Goal: Task Accomplishment & Management: Complete application form

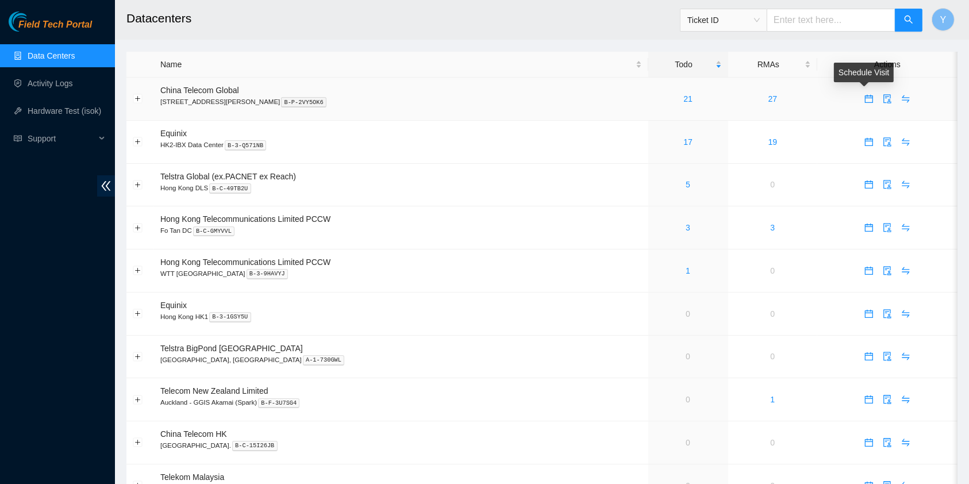
click at [865, 97] on icon "calendar" at bounding box center [868, 96] width 7 height 1
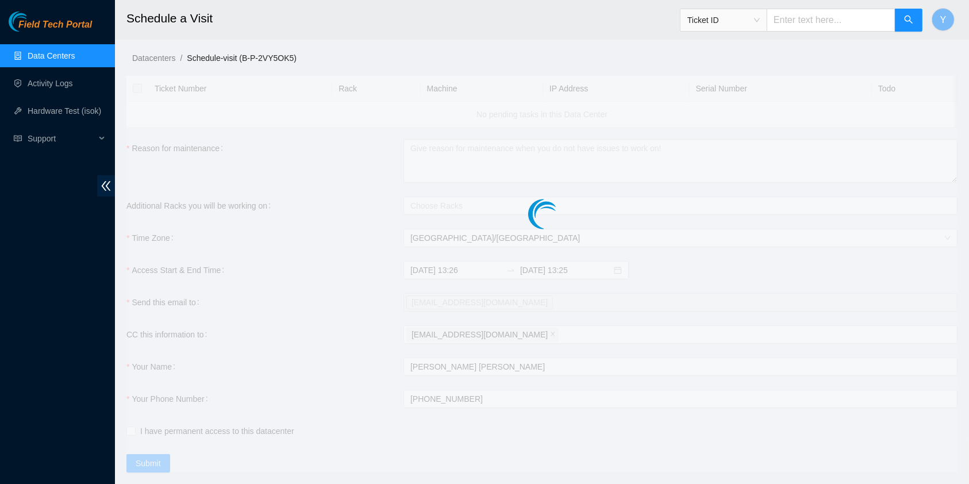
checkbox input "true"
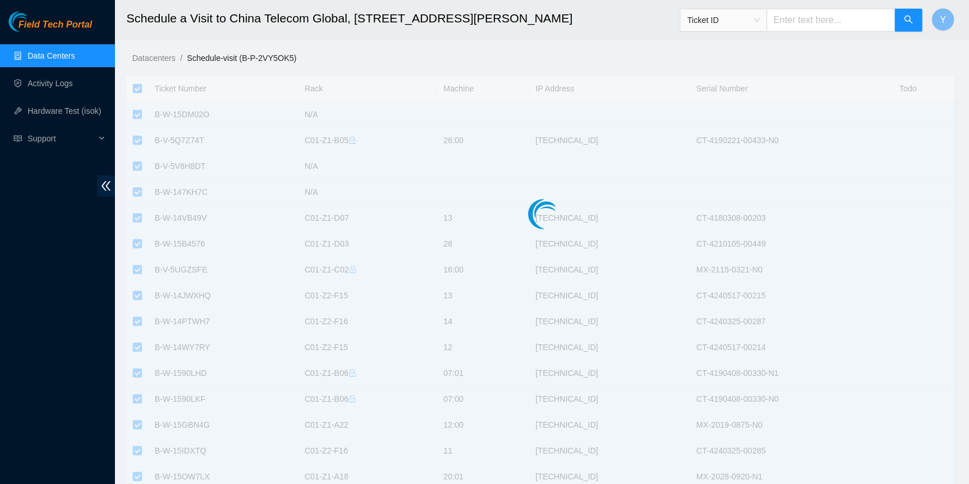
click at [25, 301] on div "Field Tech Portal Data Centers Activity Logs Hardware Test (isok) Support" at bounding box center [57, 247] width 115 height 472
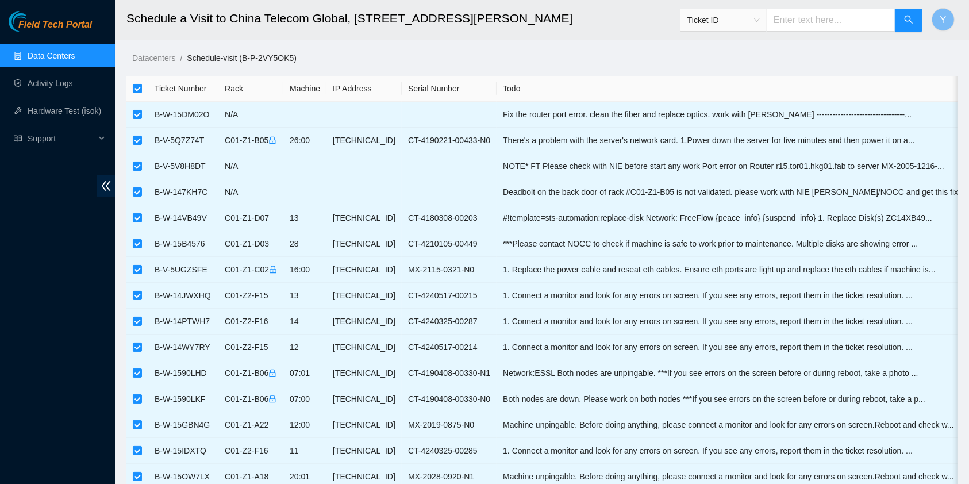
click at [149, 58] on link "Datacenters" at bounding box center [153, 57] width 43 height 9
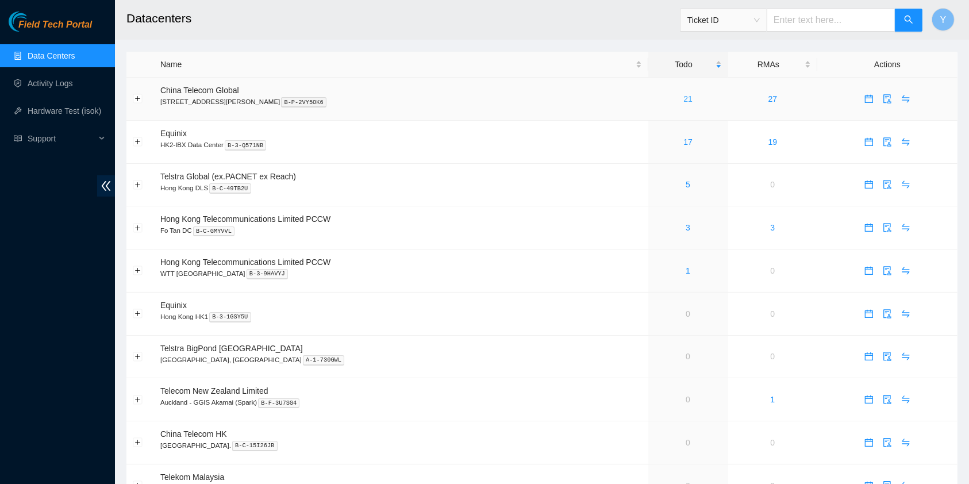
click at [683, 99] on link "21" at bounding box center [687, 98] width 9 height 9
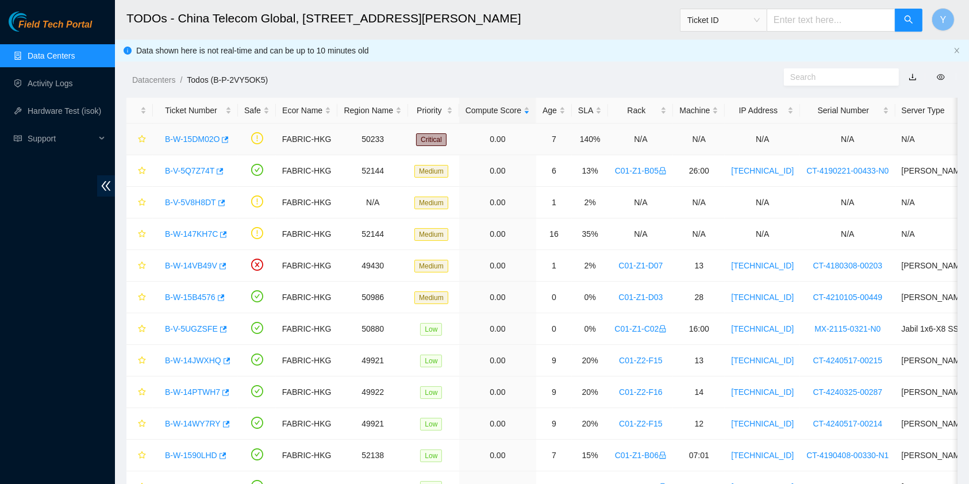
click at [176, 140] on link "B-W-15DM02O" at bounding box center [192, 138] width 55 height 9
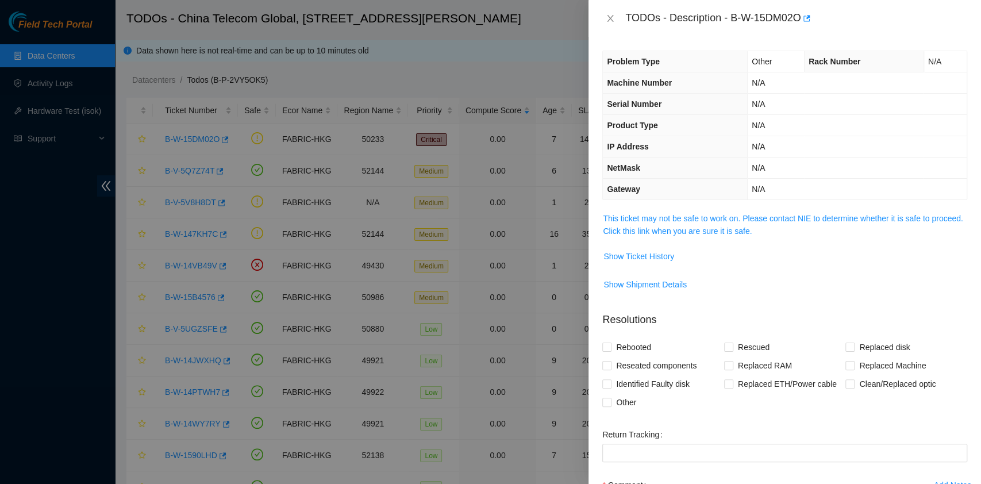
click at [822, 208] on div "Problem Type Other Rack Number N/A Machine Number N/A Serial Number N/A Product…" at bounding box center [784, 260] width 392 height 447
click at [819, 211] on td "This ticket may not be safe to work on. Please contact NIE to determine whether…" at bounding box center [784, 228] width 365 height 35
click at [818, 217] on link "This ticket may not be safe to work on. Please contact NIE to determine whether…" at bounding box center [783, 225] width 360 height 22
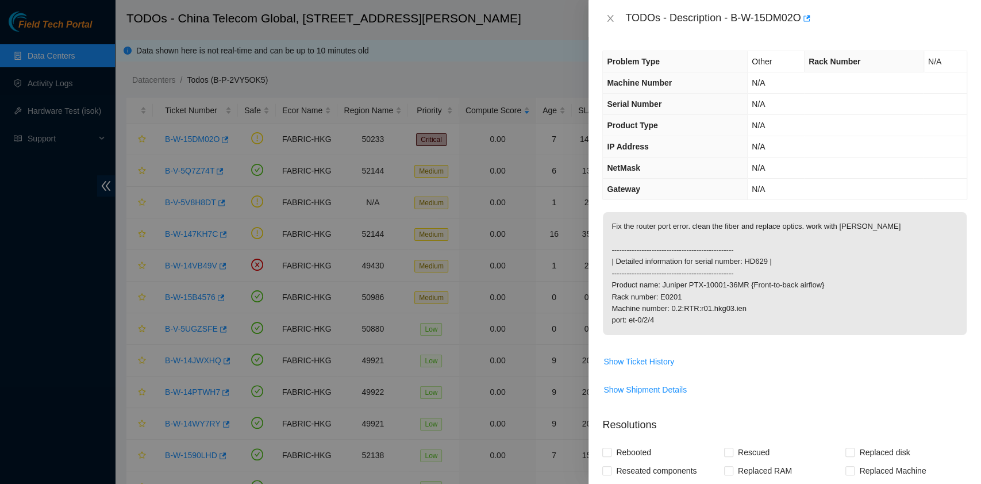
click at [44, 303] on div at bounding box center [490, 242] width 981 height 484
click at [610, 20] on icon "close" at bounding box center [610, 18] width 9 height 9
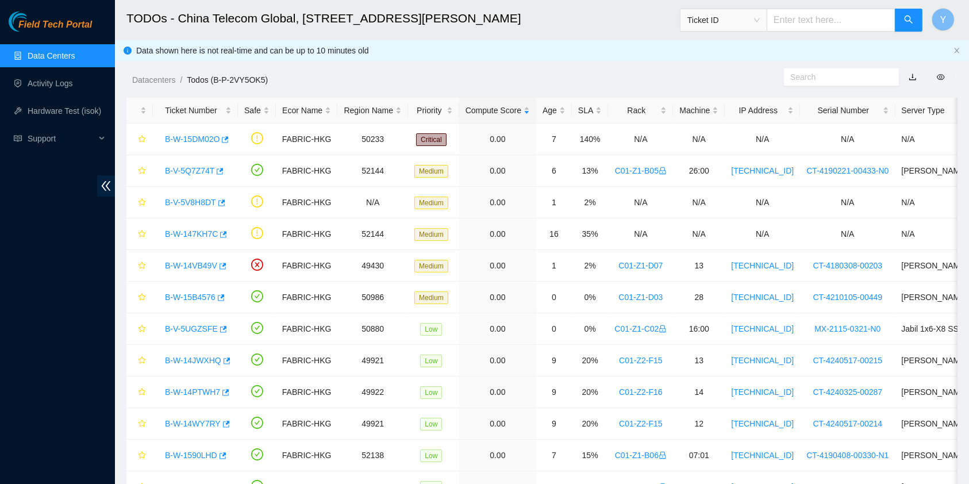
click at [63, 60] on link "Data Centers" at bounding box center [51, 55] width 47 height 9
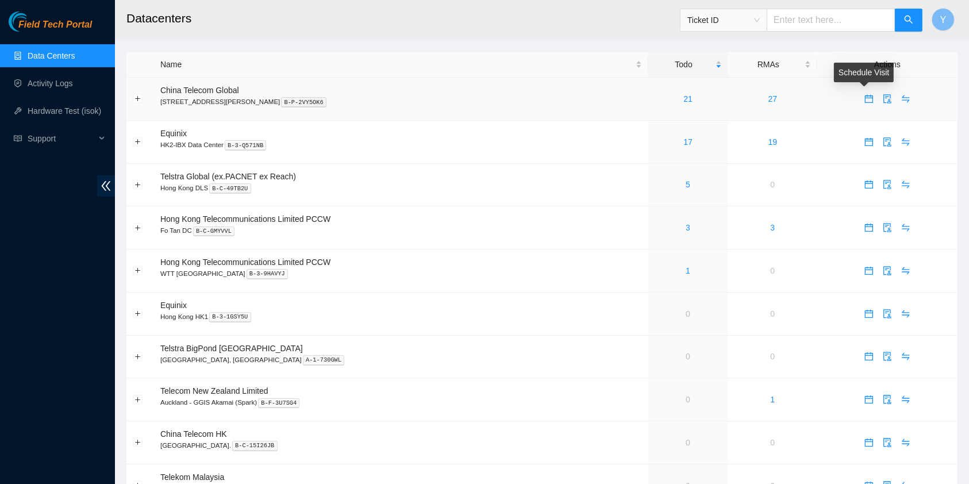
click at [864, 101] on icon "calendar" at bounding box center [868, 98] width 9 height 9
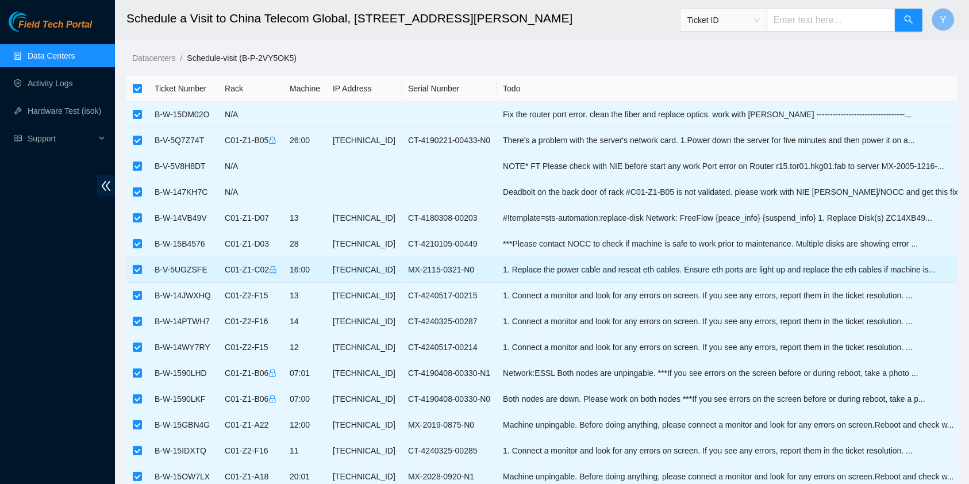
drag, startPoint x: 134, startPoint y: 267, endPoint x: 148, endPoint y: 270, distance: 13.7
click at [135, 267] on input "checkbox" at bounding box center [137, 269] width 9 height 9
checkbox input "false"
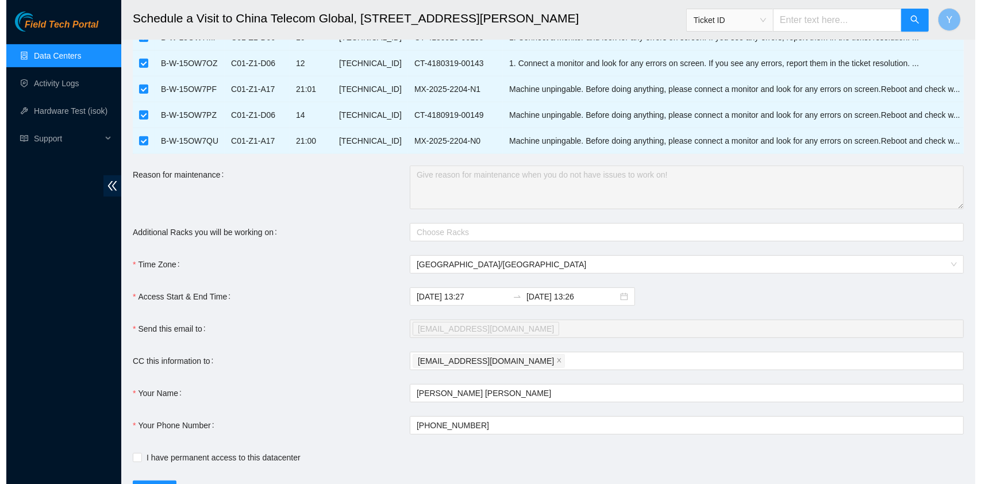
scroll to position [542, 0]
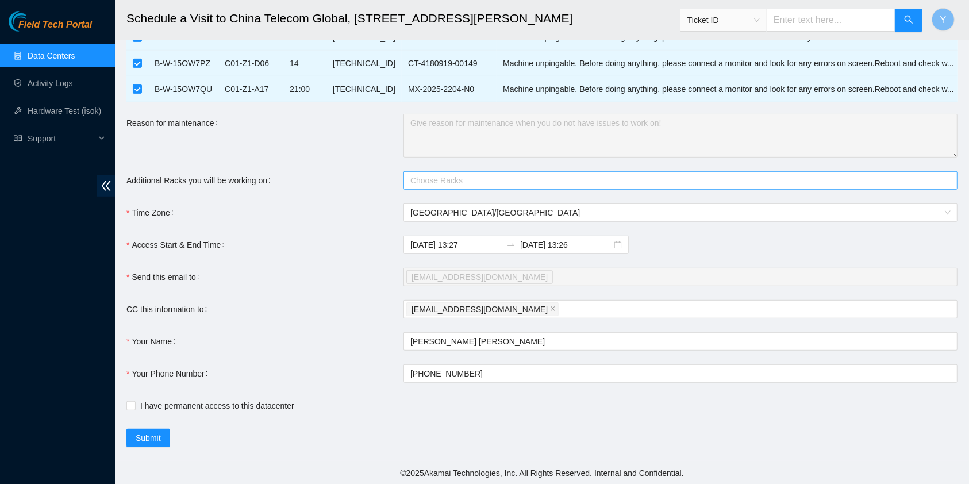
click at [446, 184] on div at bounding box center [674, 181] width 537 height 14
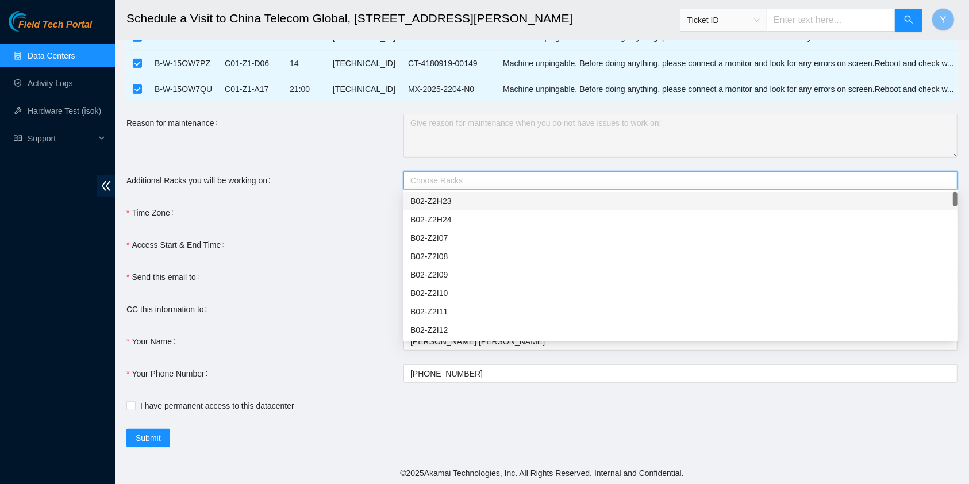
click at [353, 175] on div "Additional Racks you will be working on" at bounding box center [264, 180] width 277 height 18
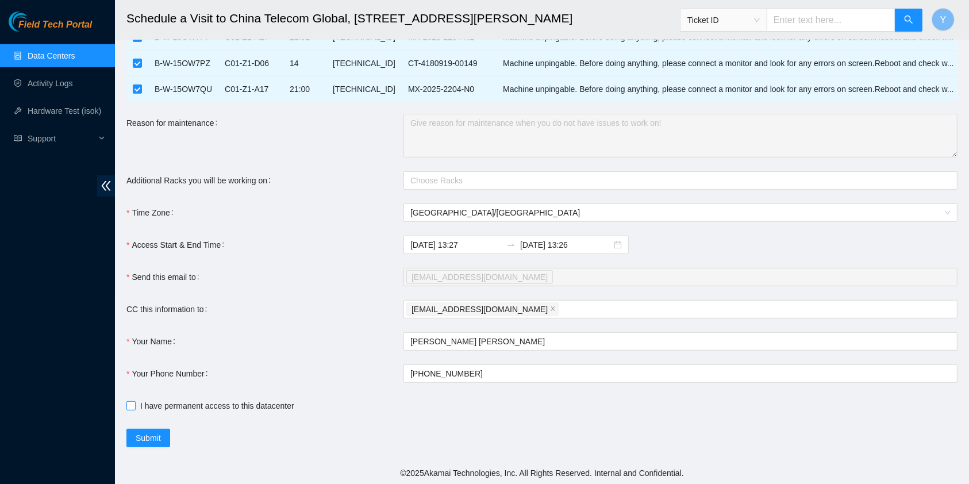
click at [153, 407] on span "I have permanent access to this datacenter" at bounding box center [217, 405] width 163 height 13
click at [134, 407] on input "I have permanent access to this datacenter" at bounding box center [130, 405] width 8 height 8
checkbox input "true"
click at [145, 434] on span "Submit" at bounding box center [148, 437] width 25 height 13
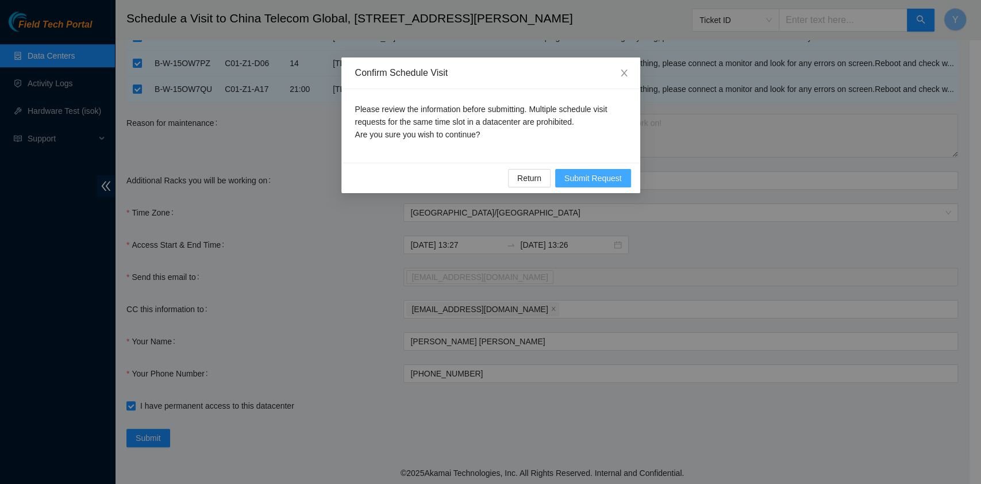
click at [606, 172] on span "Submit Request" at bounding box center [592, 178] width 57 height 13
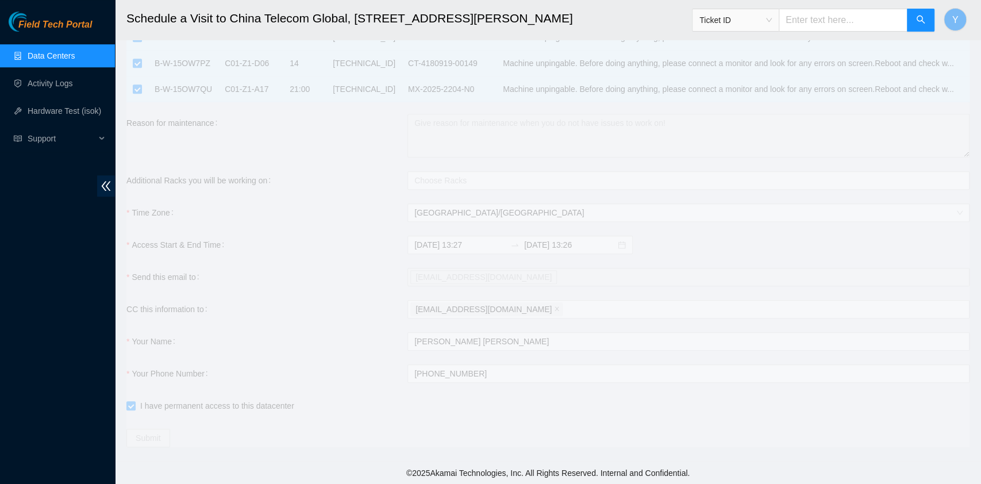
type input "[DATE] 13:28"
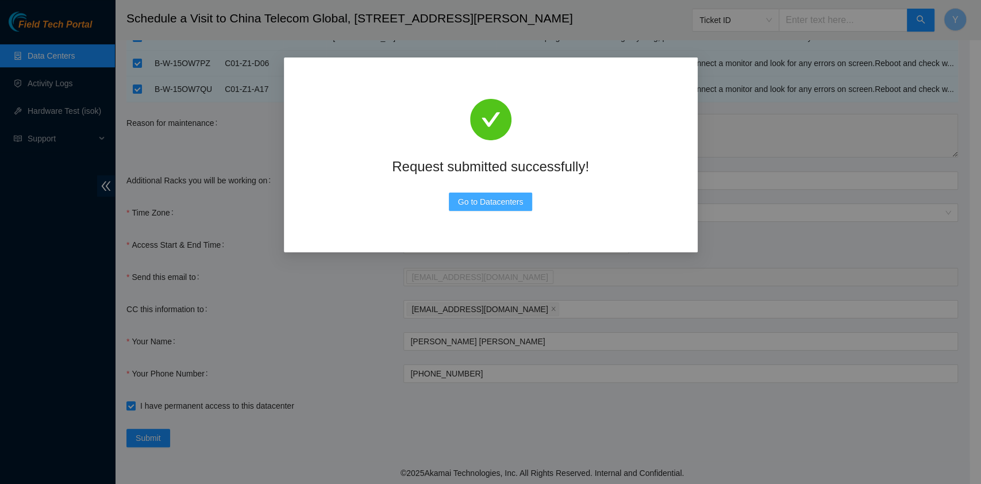
click at [523, 192] on button "Go to Datacenters" at bounding box center [491, 201] width 84 height 18
